Goal: Find specific page/section: Find specific page/section

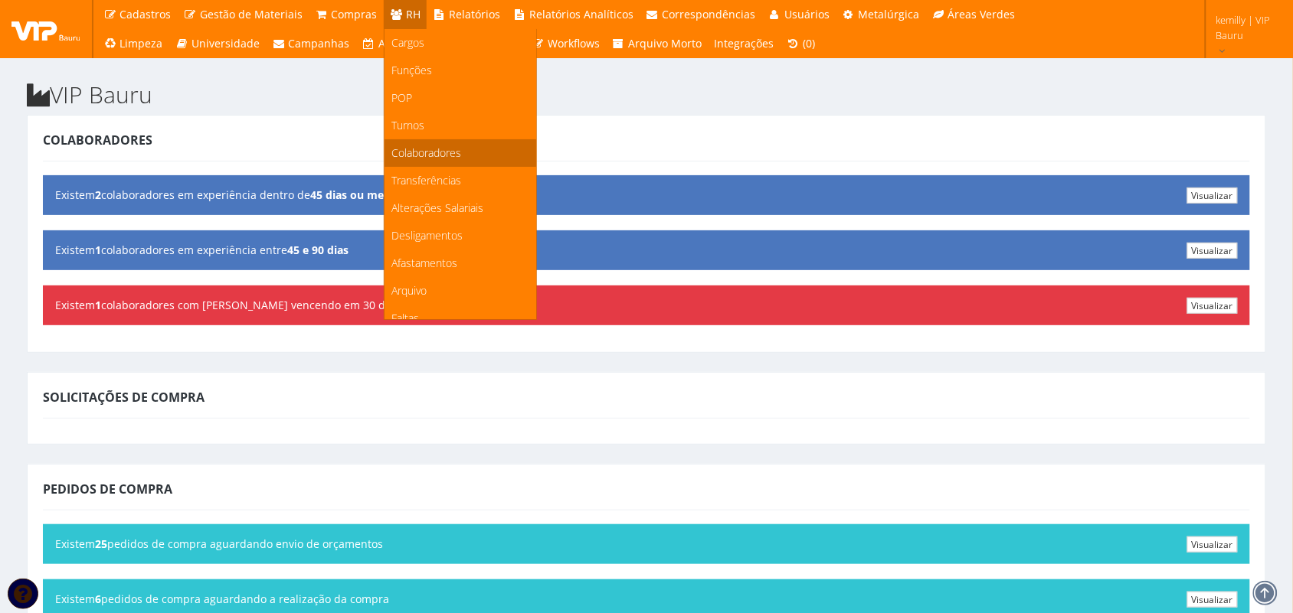
click at [433, 159] on span "Colaboradores" at bounding box center [427, 152] width 70 height 15
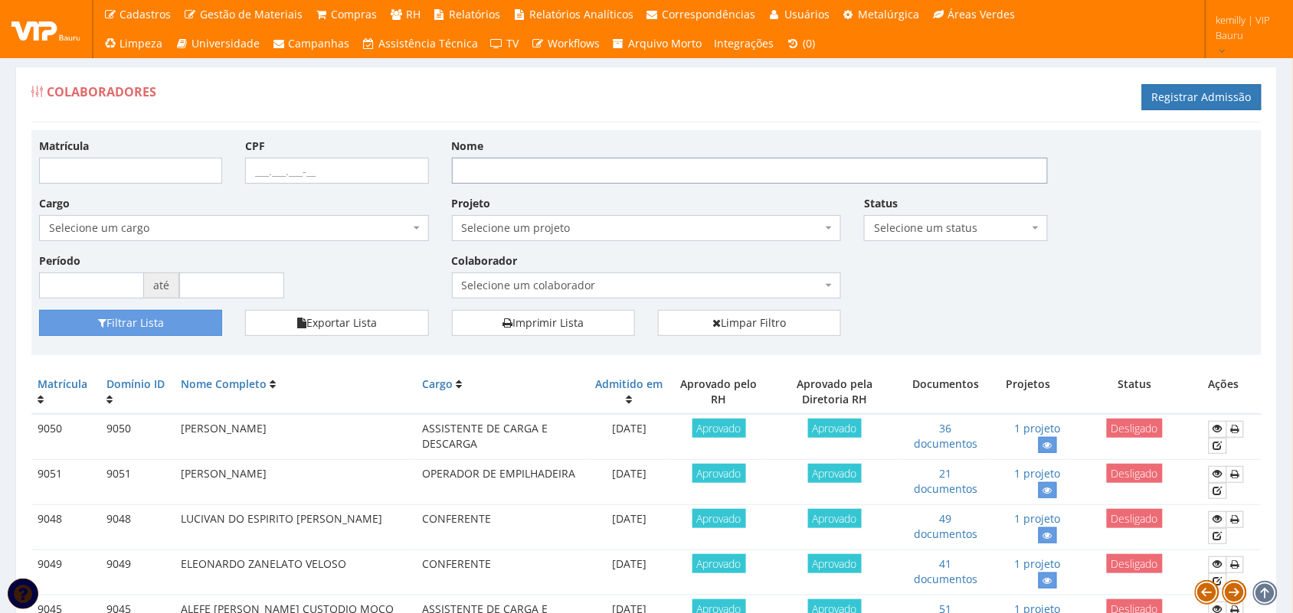
click at [499, 178] on input "Nome" at bounding box center [750, 171] width 596 height 26
type input "gilvandro"
click at [39, 310] on button "Filtrar Lista" at bounding box center [130, 323] width 183 height 26
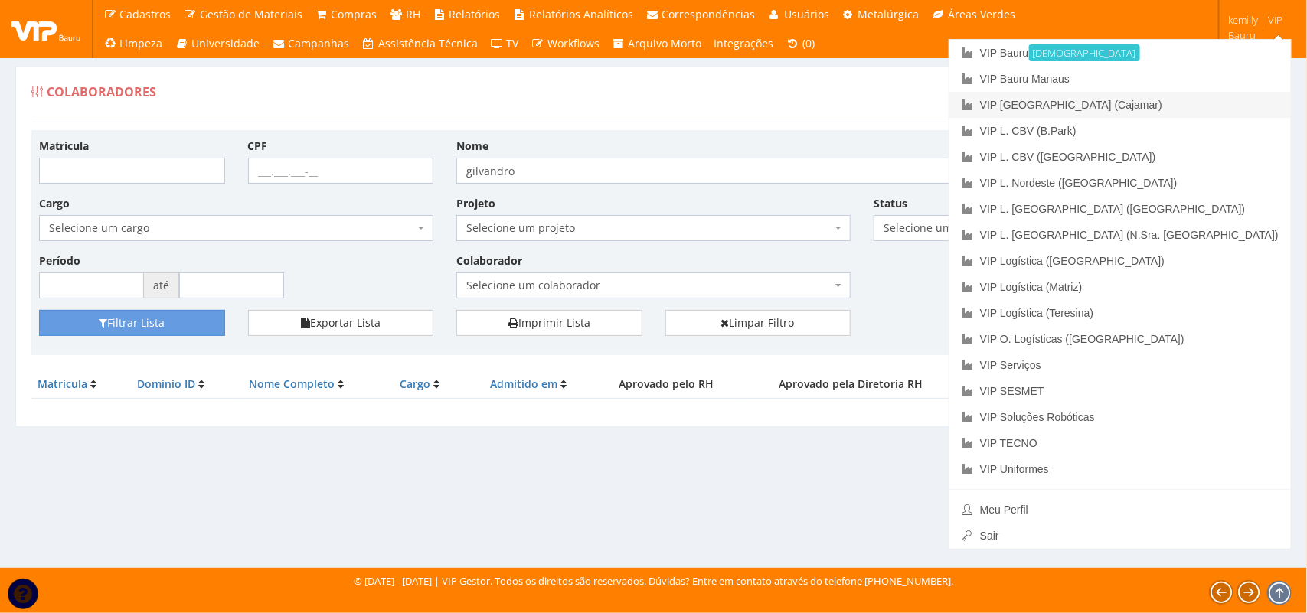
click at [1165, 102] on link "VIP [GEOGRAPHIC_DATA] (Cajamar)" at bounding box center [1121, 105] width 342 height 26
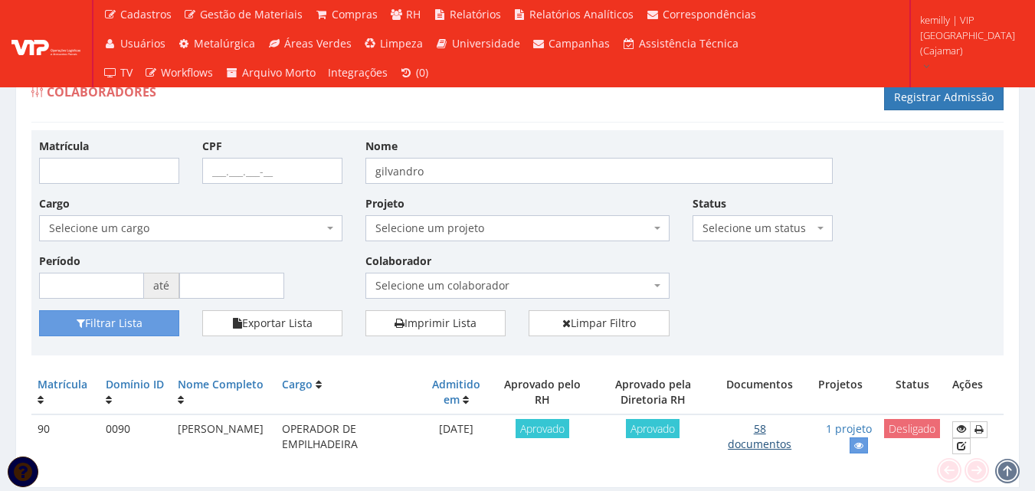
click at [763, 435] on link "58 documentos" at bounding box center [759, 436] width 64 height 30
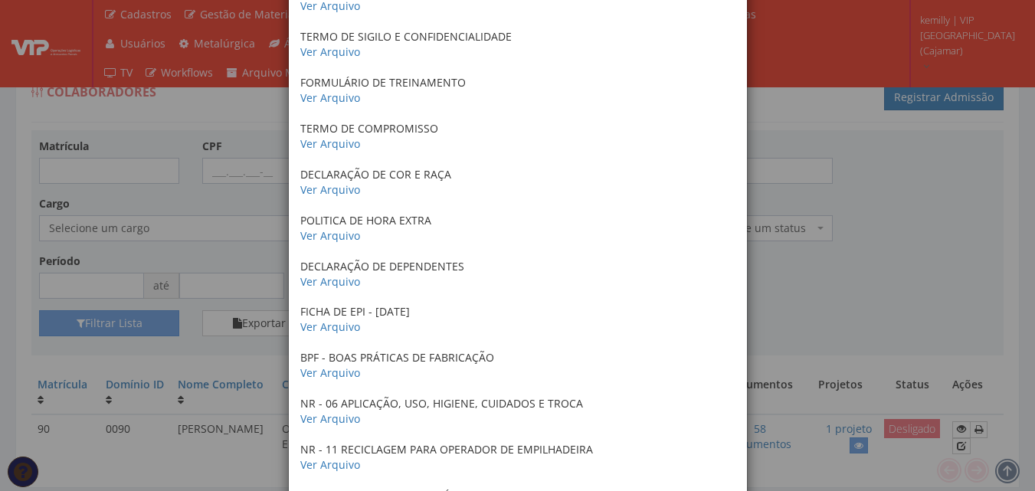
scroll to position [2375, 0]
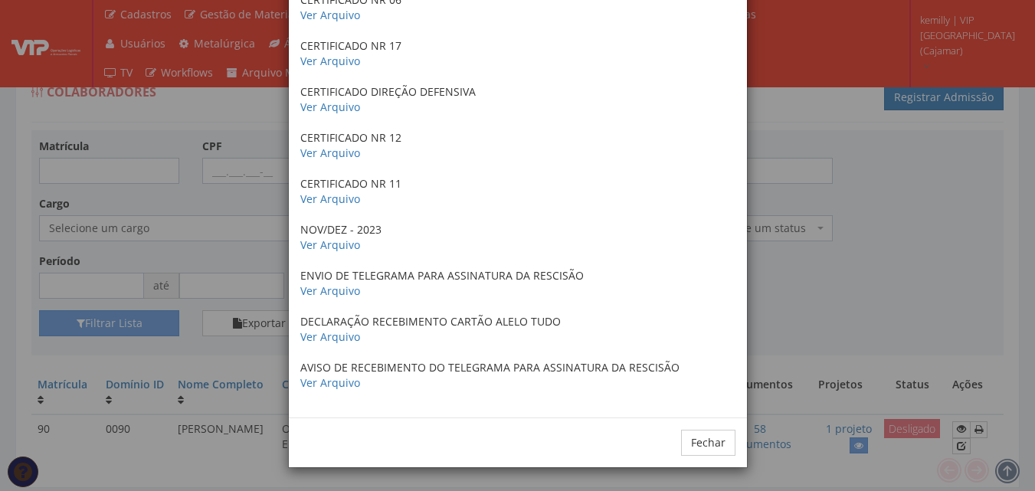
click at [838, 262] on div "× Documentos / Colaborador: 90 - GILVANDRO DA SILVA Certificado de conclusão do…" at bounding box center [517, 245] width 1035 height 491
